Goal: Information Seeking & Learning: Learn about a topic

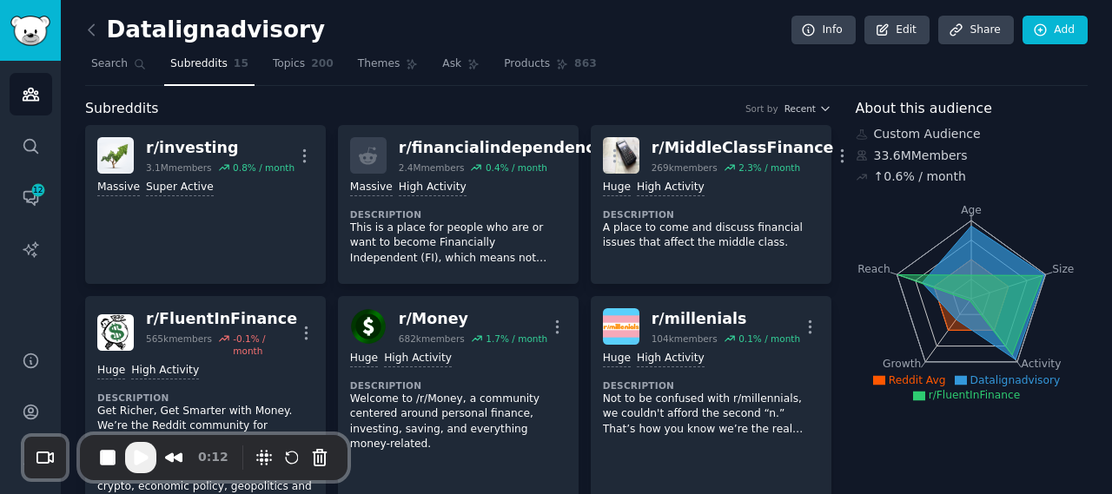
scroll to position [87, 0]
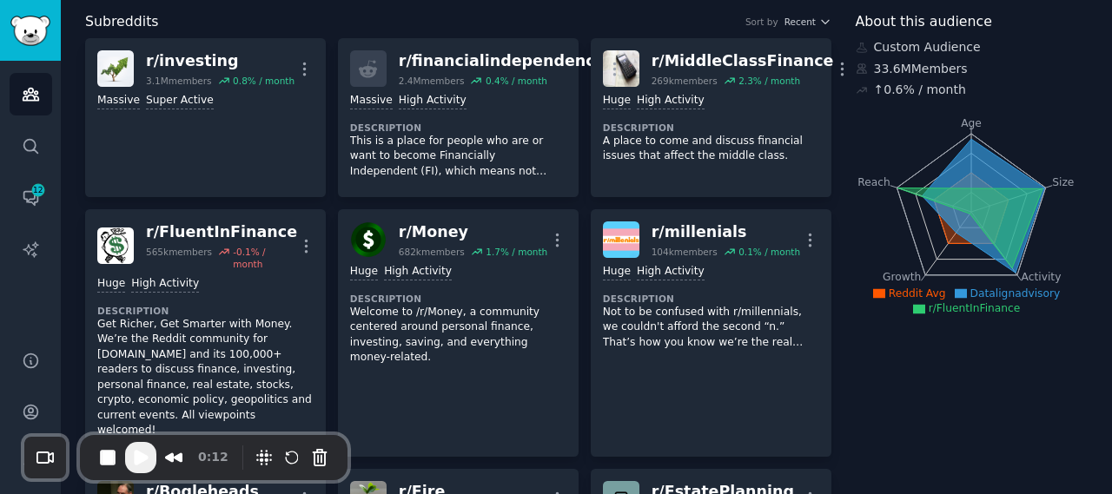
click at [201, 324] on p "Get Richer, Get Smarter with Money. We’re the Reddit community for [DOMAIN_NAME…" at bounding box center [205, 378] width 216 height 122
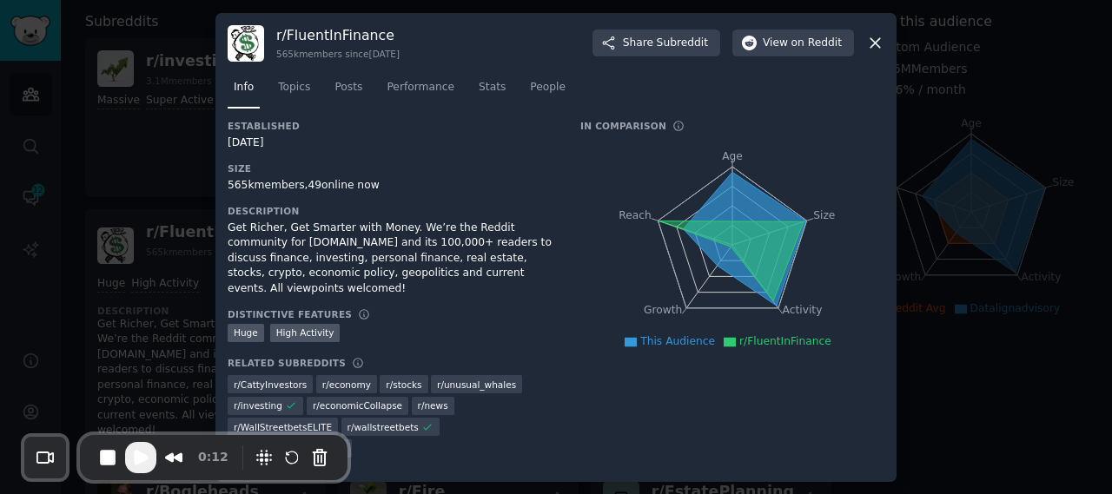
click at [879, 41] on icon at bounding box center [876, 43] width 10 height 10
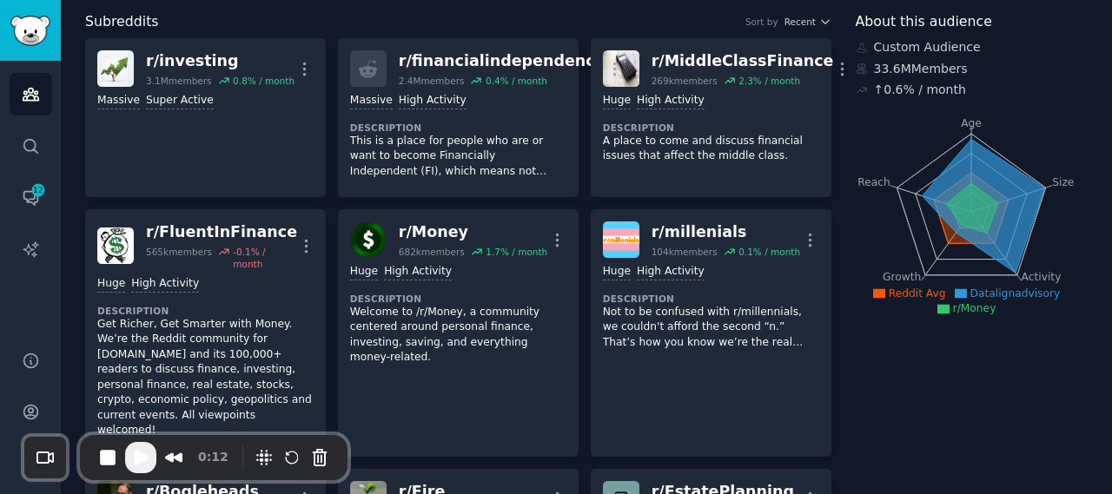
click at [468, 293] on dt "Description" at bounding box center [458, 299] width 216 height 12
